Goal: Information Seeking & Learning: Learn about a topic

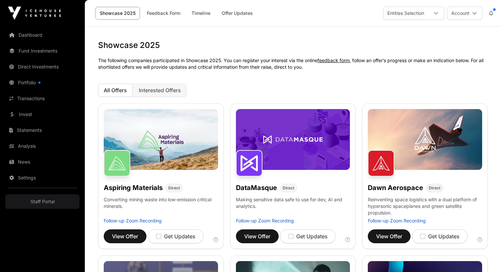
click at [27, 34] on link "Dashboard" at bounding box center [42, 35] width 74 height 15
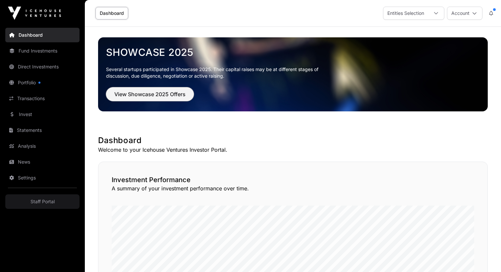
click at [154, 95] on span "View Showcase 2025 Offers" at bounding box center [149, 94] width 71 height 8
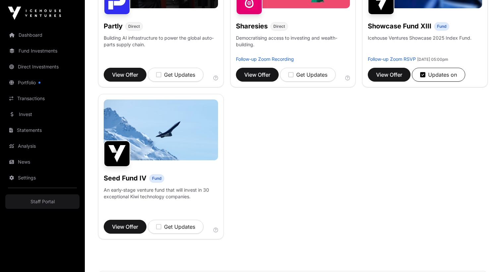
scroll to position [472, 0]
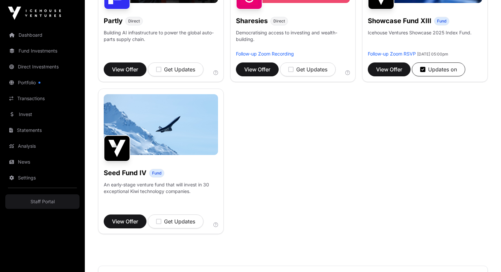
click at [404, 20] on h1 "Showcase Fund XIII" at bounding box center [399, 20] width 64 height 9
